Goal: Task Accomplishment & Management: Use online tool/utility

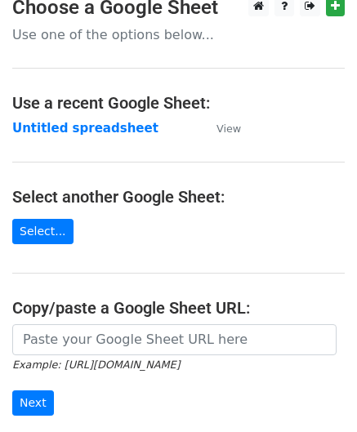
scroll to position [82, 0]
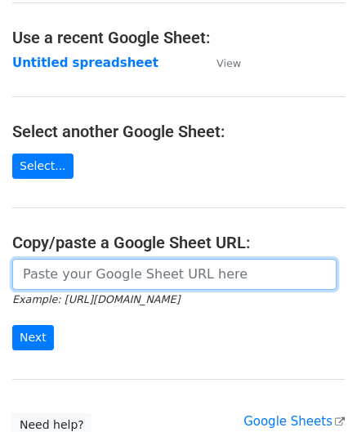
click at [57, 278] on input "url" at bounding box center [174, 274] width 324 height 31
paste input "[URL][DOMAIN_NAME]"
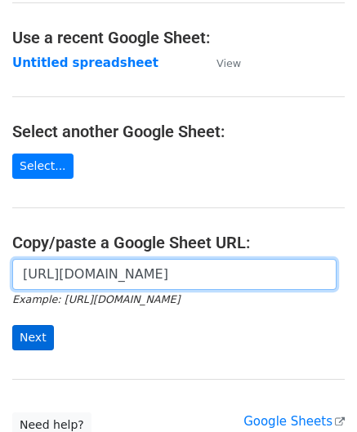
type input "[URL][DOMAIN_NAME]"
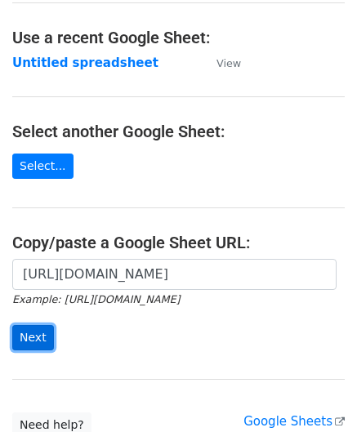
scroll to position [0, 0]
click at [38, 331] on input "Next" at bounding box center [33, 337] width 42 height 25
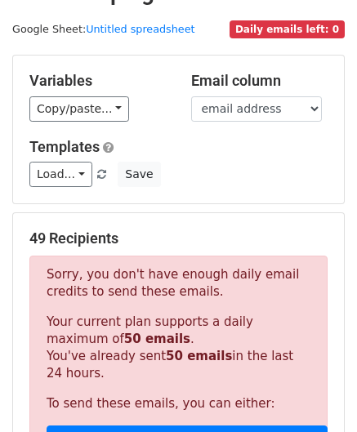
scroll to position [551, 0]
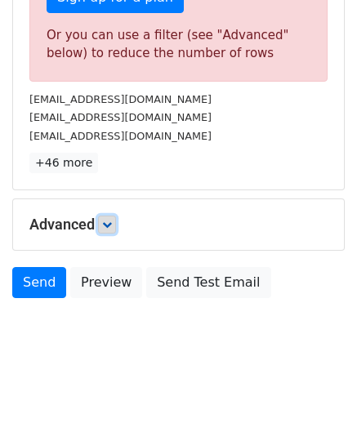
click at [115, 223] on link at bounding box center [107, 225] width 18 height 18
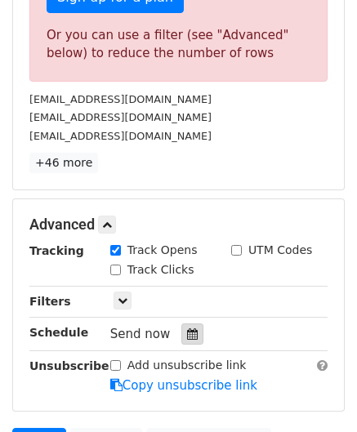
click at [189, 336] on div at bounding box center [192, 333] width 22 height 21
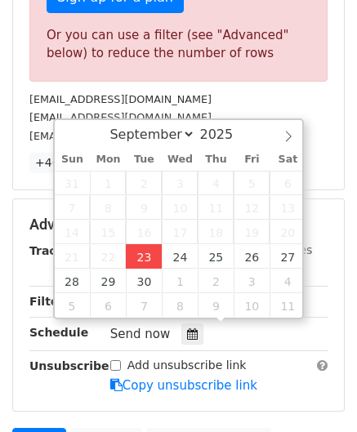
type input "2025-09-23 12:00"
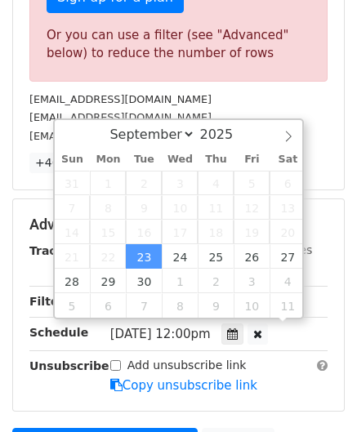
scroll to position [0, 0]
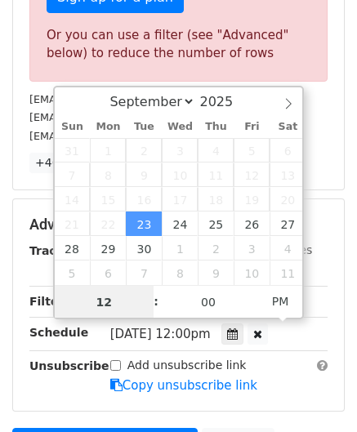
paste input "4"
type input "4"
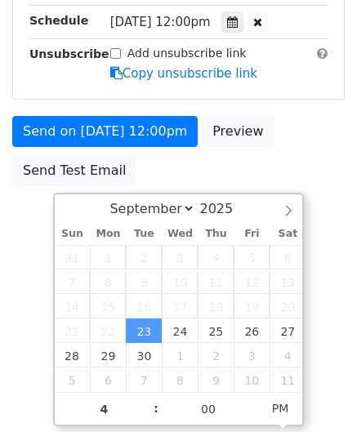
type input "2025-09-23 16:00"
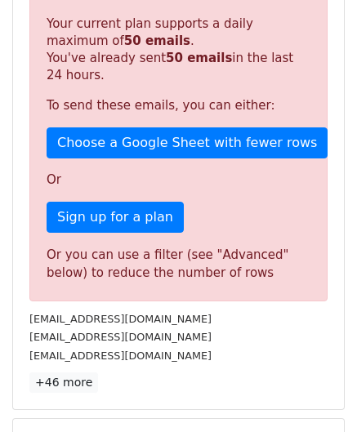
scroll to position [749, 0]
